Goal: Task Accomplishment & Management: Manage account settings

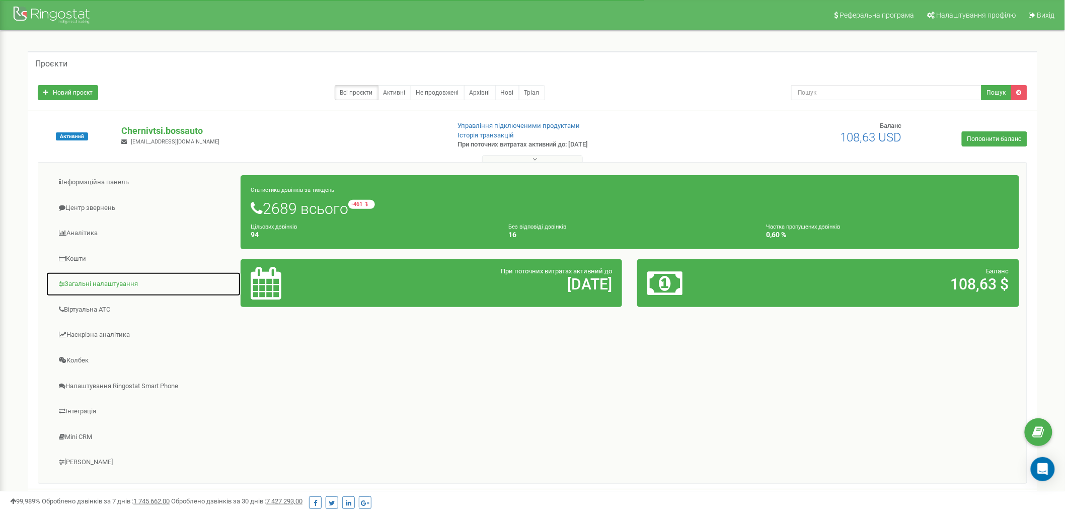
click at [120, 281] on link "Загальні налаштування" at bounding box center [143, 284] width 195 height 25
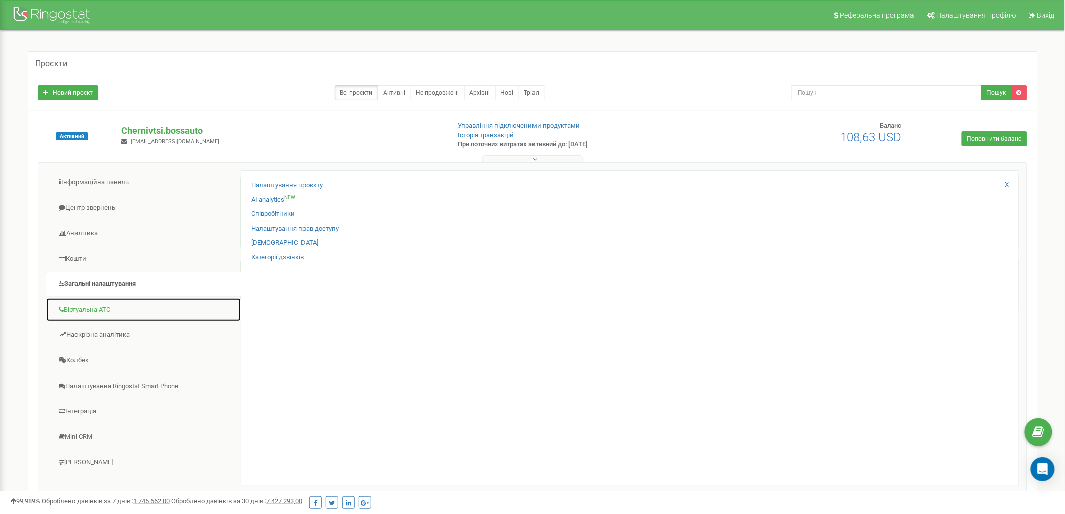
click at [109, 308] on link "Віртуальна АТС" at bounding box center [143, 310] width 195 height 25
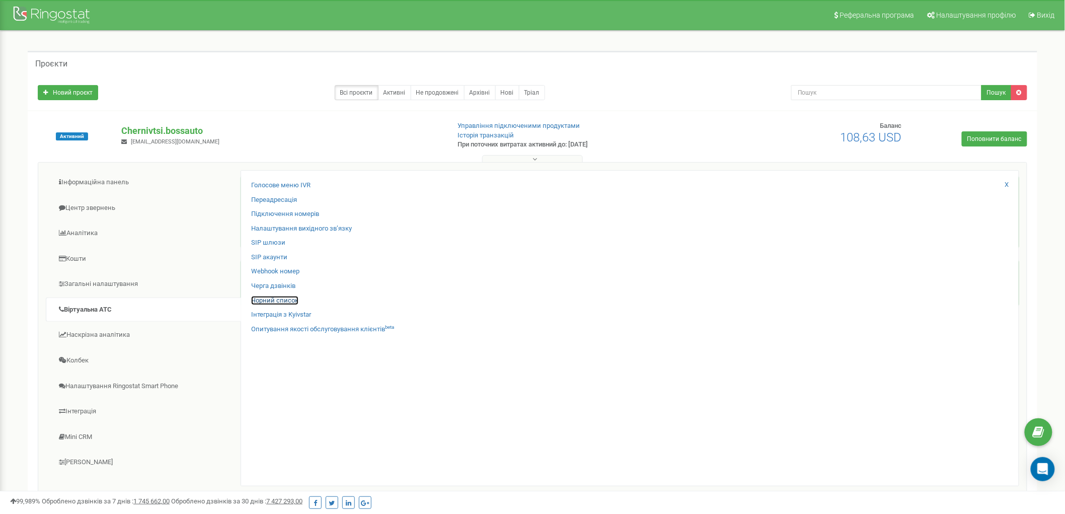
click at [294, 298] on link "Чорний список" at bounding box center [274, 301] width 47 height 10
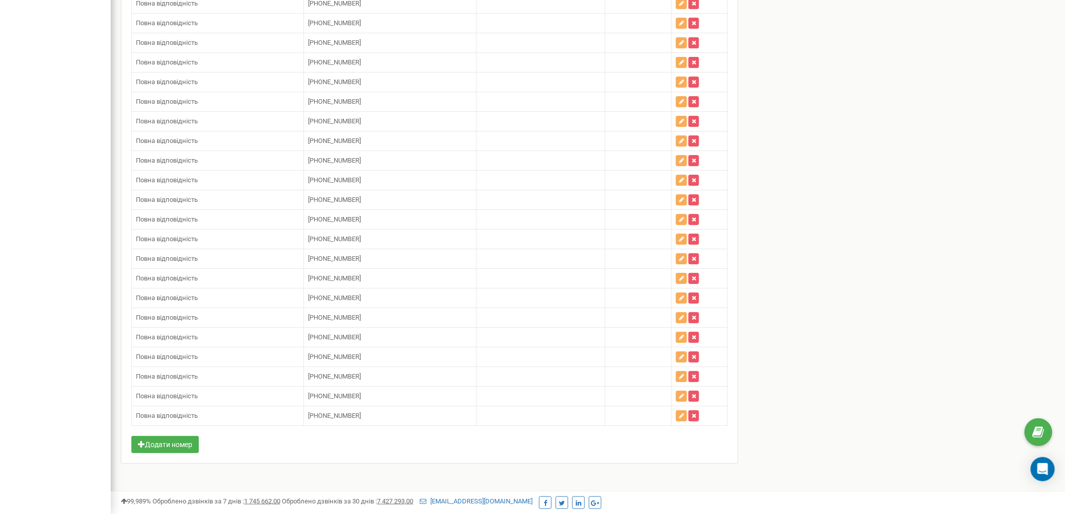
scroll to position [1412, 0]
